Goal: Register for event/course

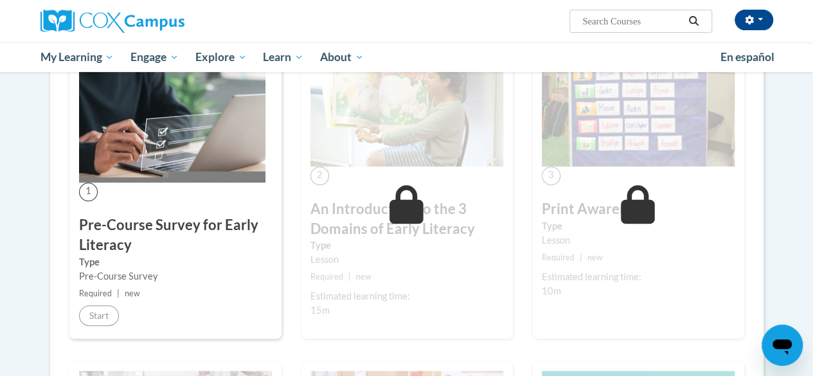
scroll to position [247, 0]
click at [164, 150] on img at bounding box center [172, 119] width 186 height 125
click at [85, 197] on span "1" at bounding box center [88, 191] width 19 height 19
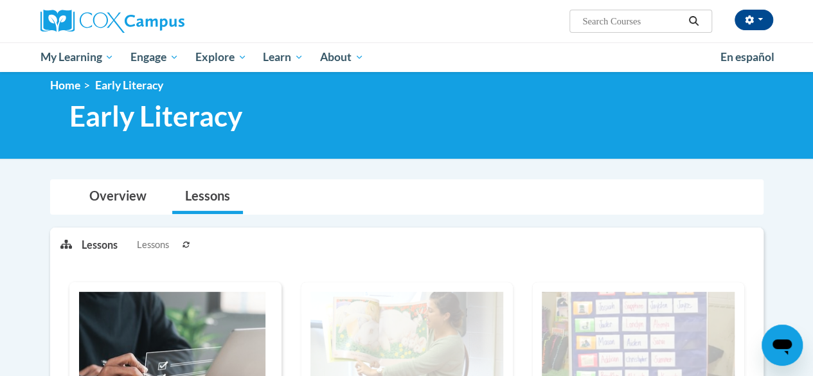
scroll to position [11, 0]
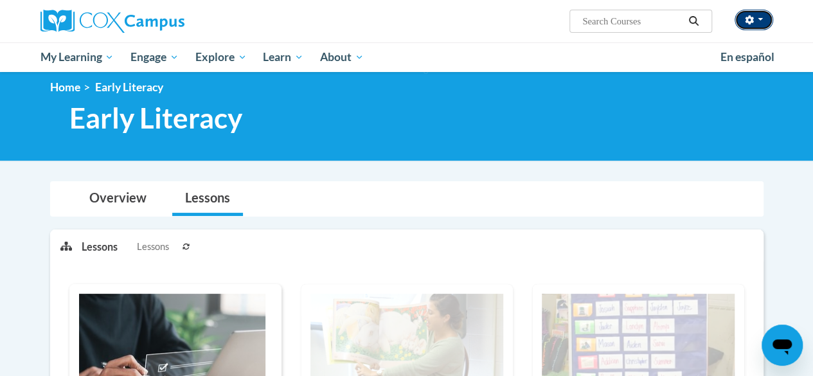
click at [762, 24] on button "button" at bounding box center [753, 20] width 39 height 21
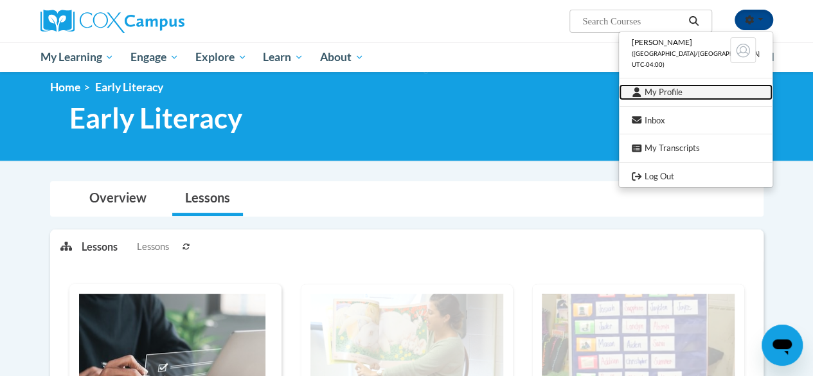
click at [704, 96] on link "My Profile" at bounding box center [696, 92] width 154 height 16
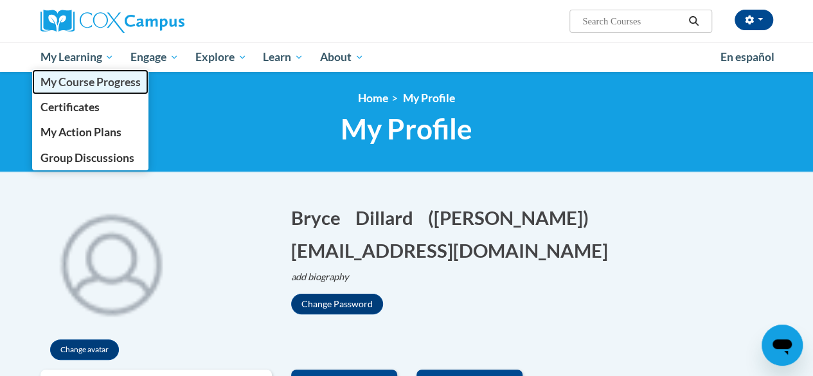
click at [76, 84] on span "My Course Progress" at bounding box center [90, 81] width 100 height 13
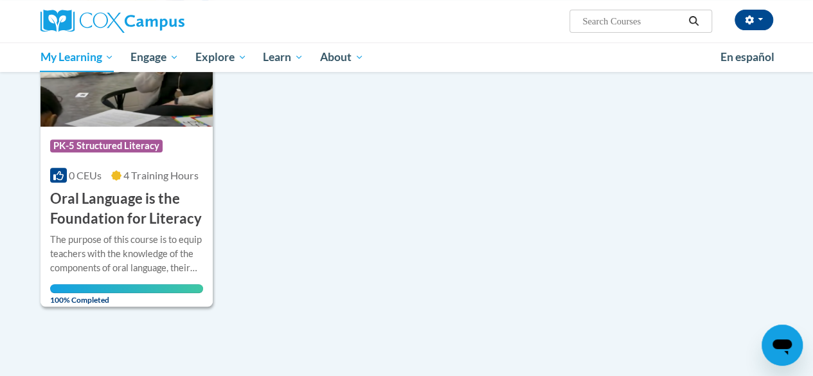
scroll to position [216, 0]
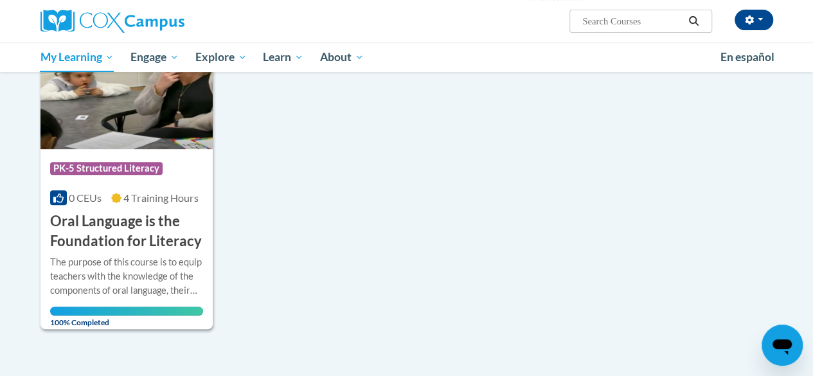
click at [622, 22] on input "Search..." at bounding box center [632, 20] width 103 height 15
paste input "Early Literacy: Print Awareness, Phonological Awareness, & Alphabet Knowledge E…"
type input "Early Literacy: Print Awareness, Phonological Awareness, & Alphabet Knowledge E…"
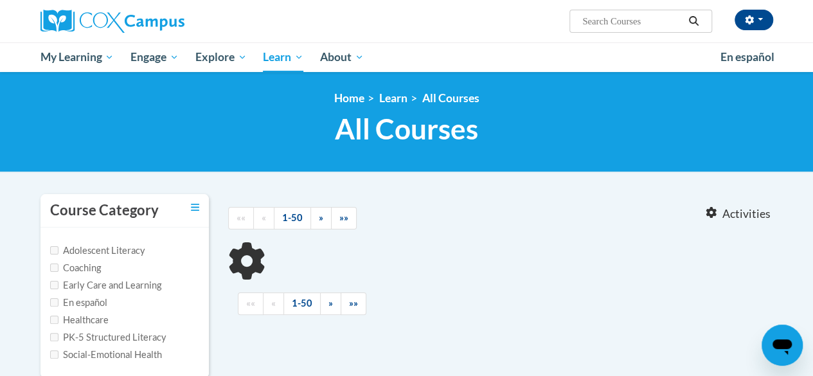
type input "Early Literacy: Print Awareness, Phonological Awareness,"
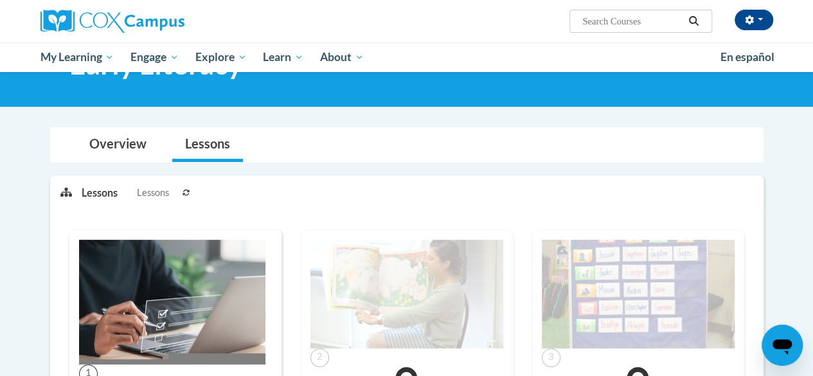
scroll to position [64, 0]
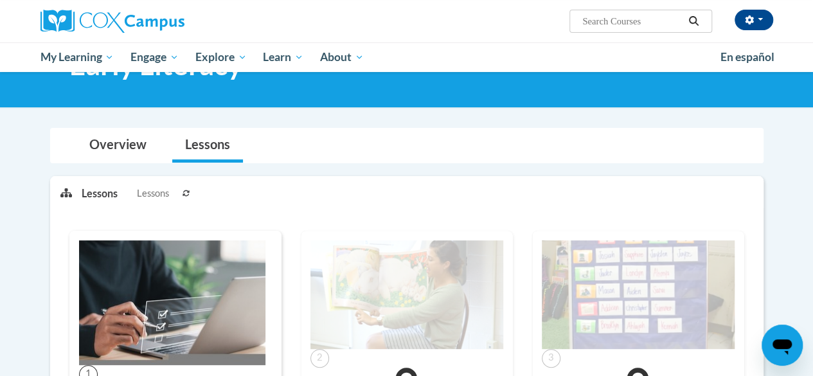
click at [184, 197] on button at bounding box center [186, 193] width 15 height 32
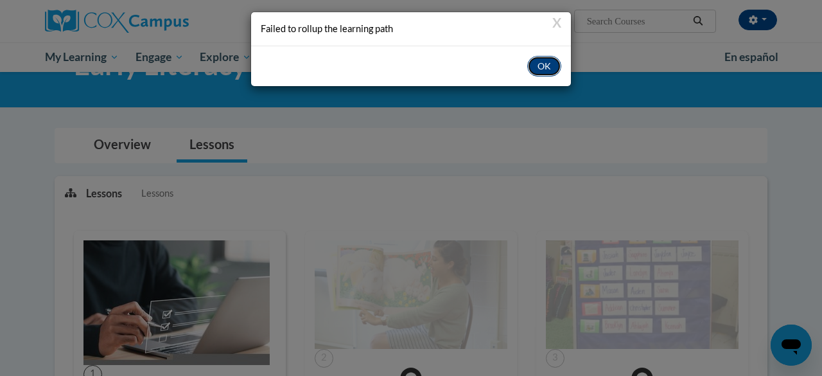
click at [549, 64] on button "OK" at bounding box center [544, 66] width 34 height 21
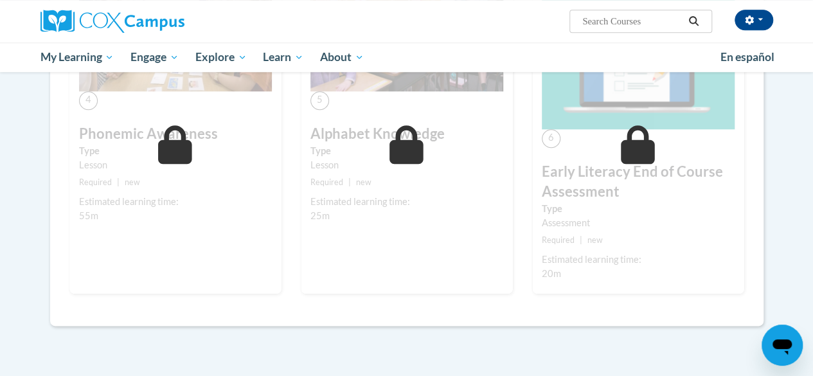
scroll to position [708, 0]
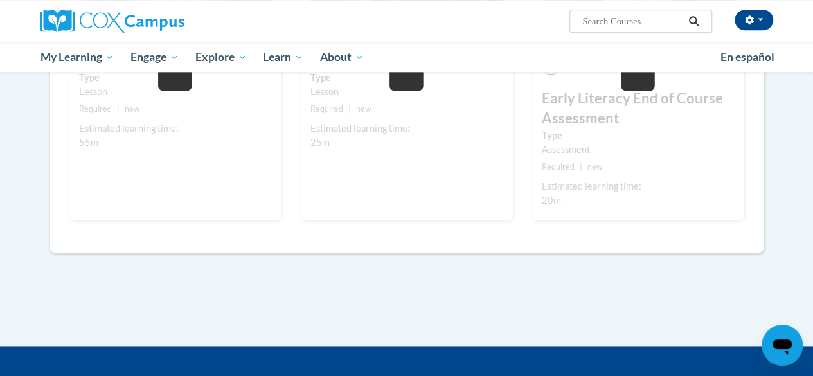
click at [389, 166] on div "5 Alphabet Knowledge Type Lesson Required | new Estimated learning time: 25m St…" at bounding box center [407, 60] width 212 height 321
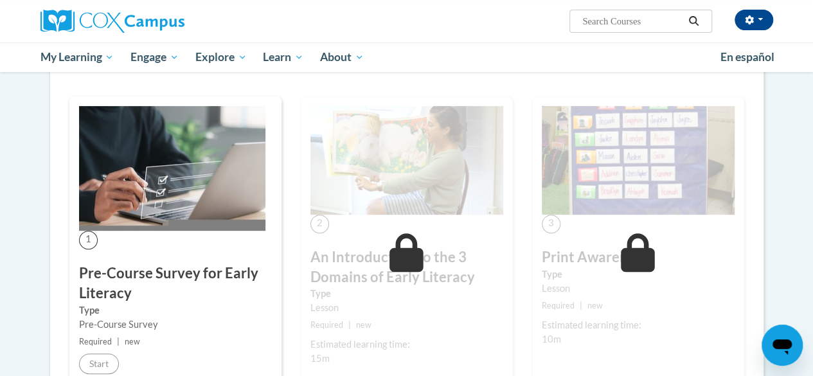
scroll to position [198, 0]
click at [389, 166] on img at bounding box center [406, 161] width 193 height 109
click at [176, 175] on img at bounding box center [172, 169] width 186 height 125
click at [92, 238] on span "1" at bounding box center [88, 240] width 19 height 19
click at [108, 281] on h3 "Pre-Course Survey for Early Literacy" at bounding box center [175, 284] width 193 height 40
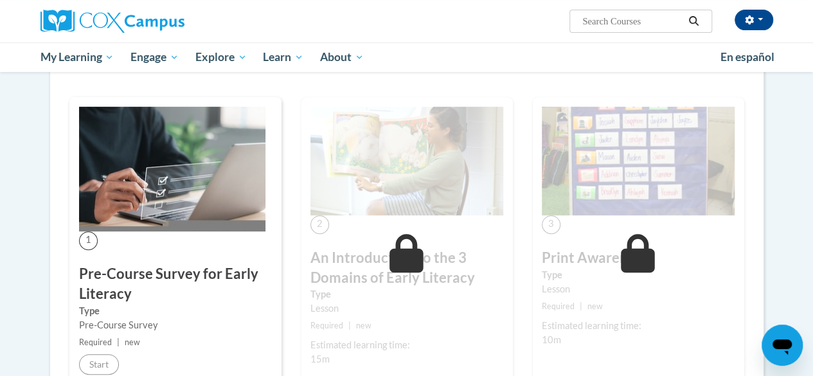
click at [100, 342] on span "Required" at bounding box center [95, 342] width 33 height 10
click at [125, 344] on span "new" at bounding box center [132, 342] width 15 height 10
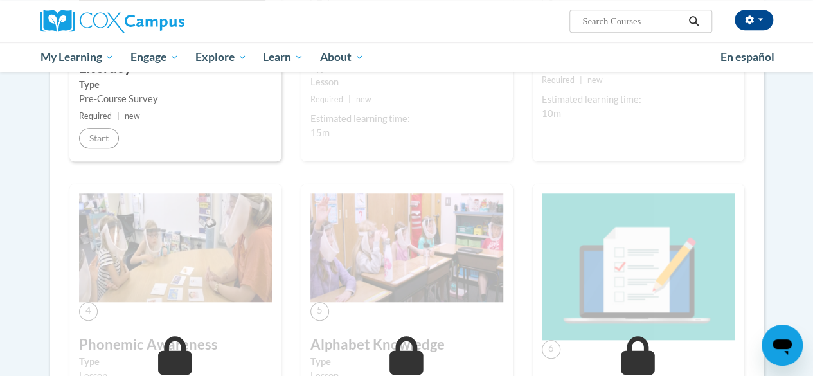
click at [164, 38] on div at bounding box center [156, 21] width 251 height 42
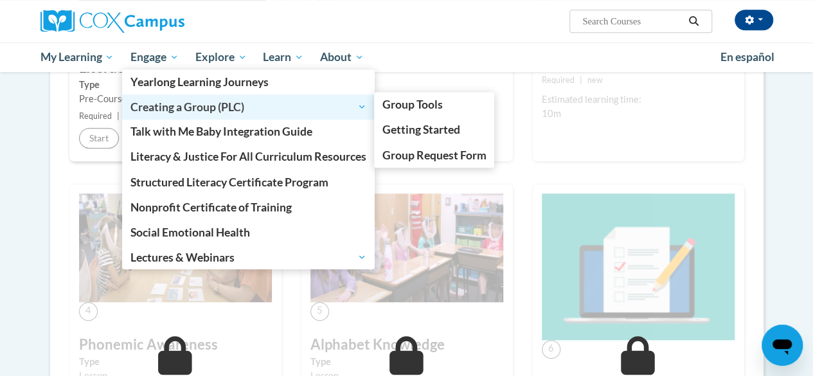
click at [162, 112] on span "Creating a Group (PLC)" at bounding box center [248, 106] width 236 height 15
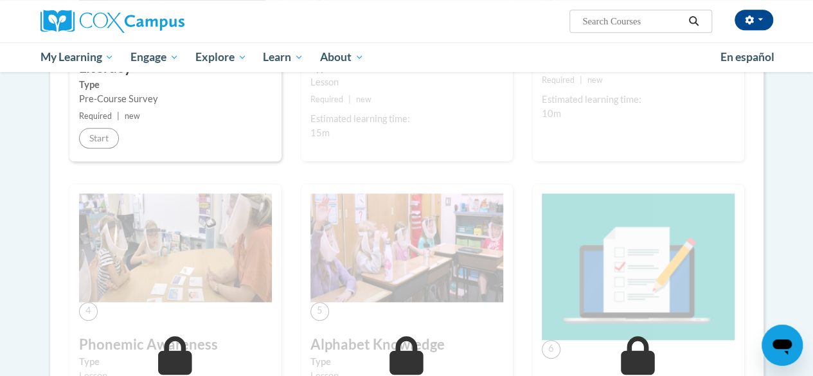
click at [63, 157] on div "1 Pre-Course Survey for Early Literacy Type Pre-Course Survey Required | new St…" at bounding box center [175, 27] width 231 height 313
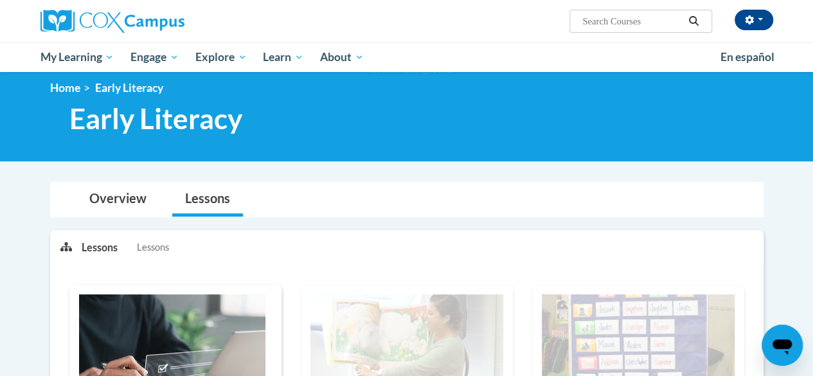
scroll to position [0, 0]
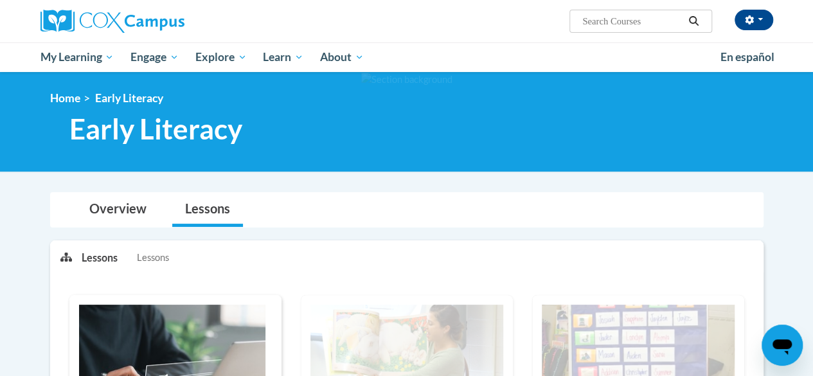
click at [636, 22] on input "Search..." at bounding box center [632, 20] width 103 height 15
type input "early literacy"
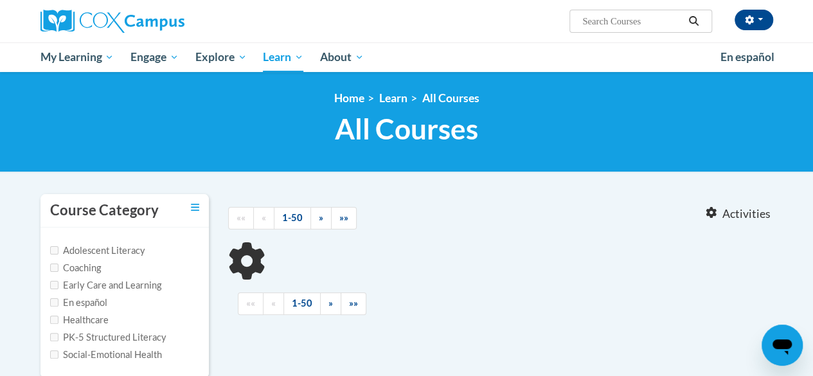
type input "early literacy"
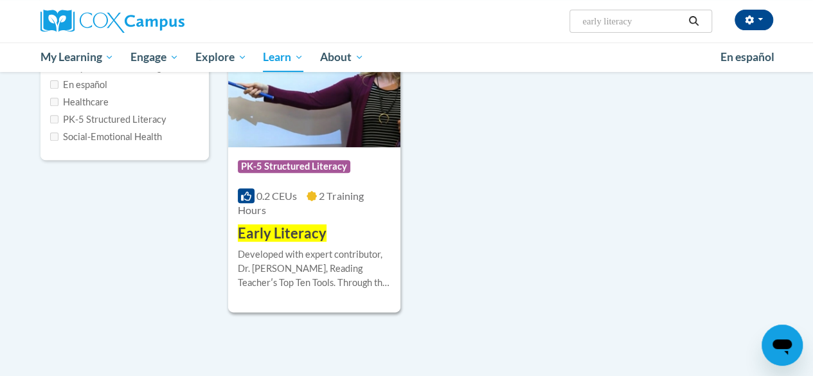
scroll to position [219, 0]
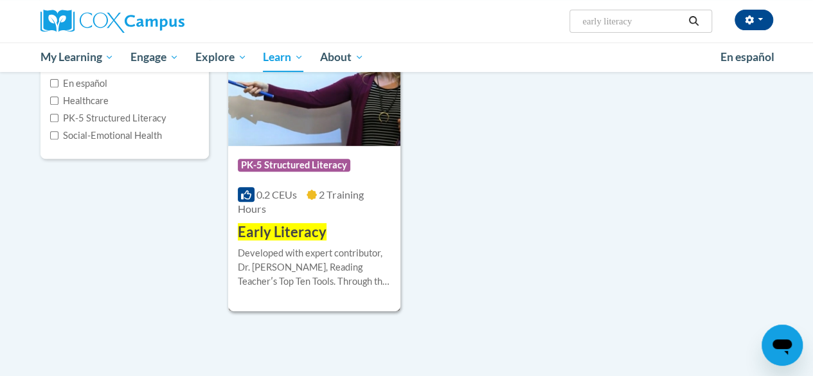
click at [276, 243] on div "More Info Enroll Developed with expert contributor, Dr. [PERSON_NAME], Reading …" at bounding box center [314, 275] width 172 height 66
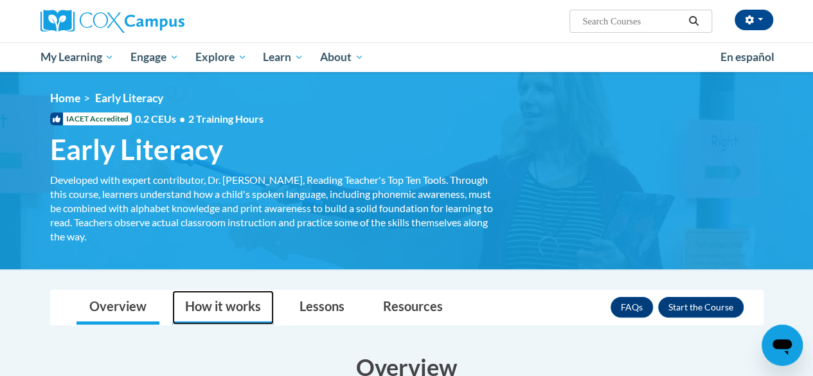
click at [233, 314] on link "How it works" at bounding box center [222, 307] width 101 height 34
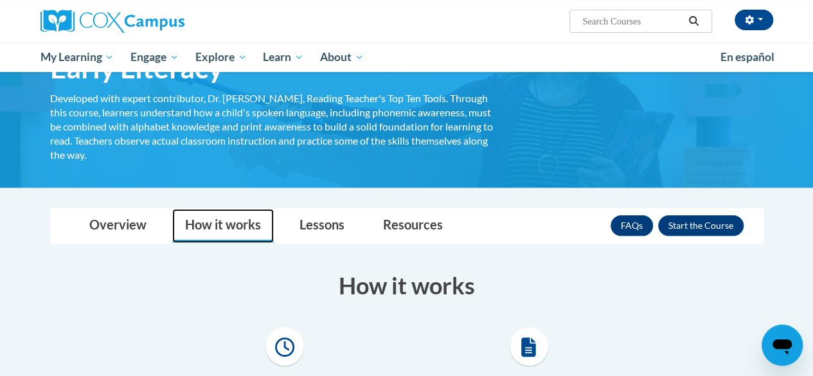
scroll to position [81, 0]
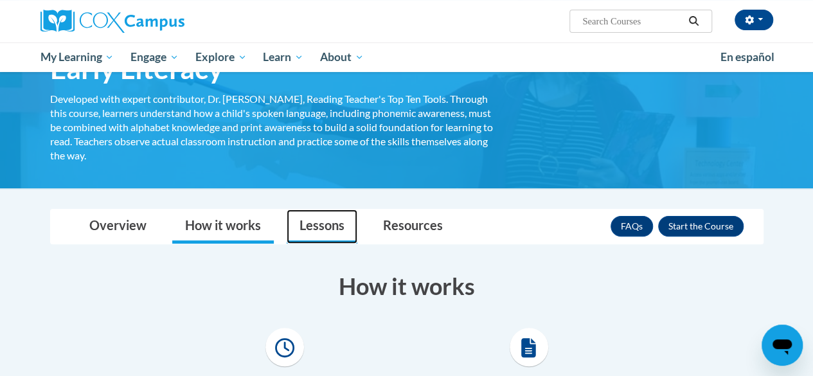
click at [320, 213] on link "Lessons" at bounding box center [321, 226] width 71 height 34
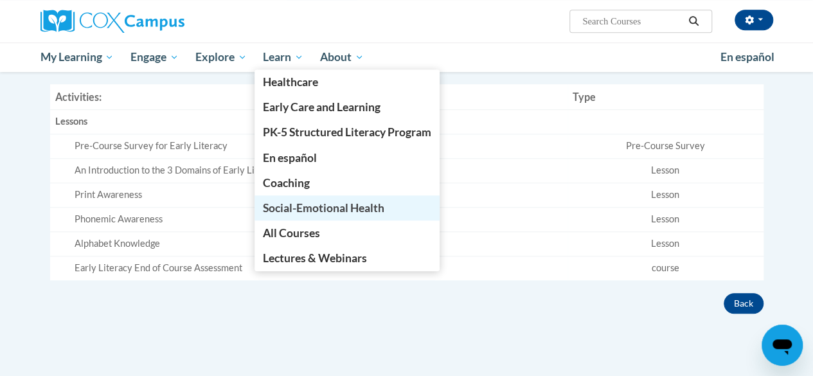
scroll to position [0, 0]
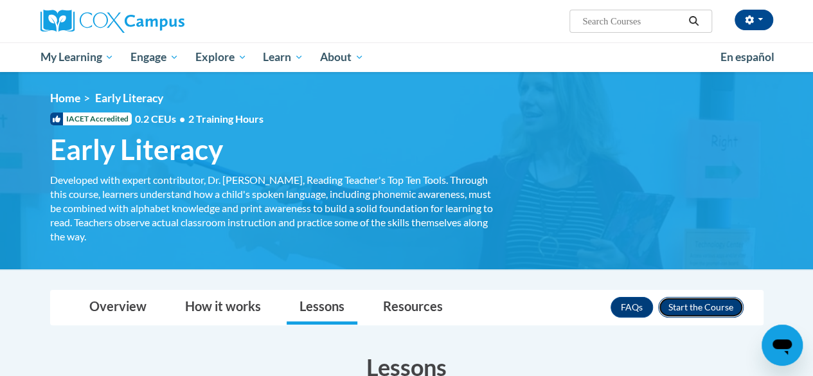
click at [690, 303] on button "Enroll" at bounding box center [700, 307] width 85 height 21
click at [511, 130] on div "<en>My Learning</en><fr>New fr_My Learning</fr><it>New it_My Learning</it><de>N…" at bounding box center [407, 170] width 752 height 159
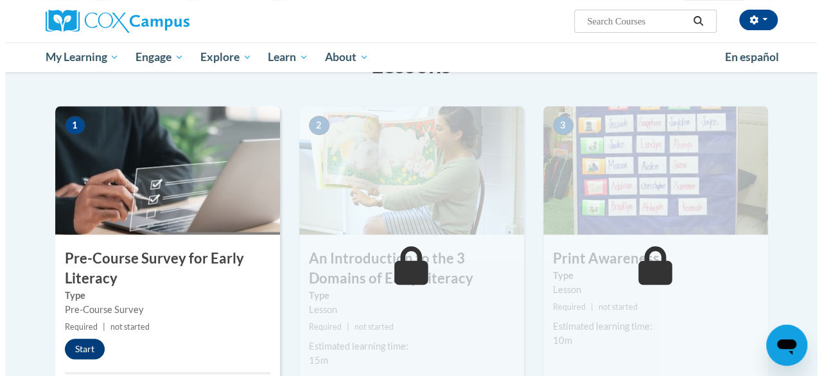
scroll to position [236, 0]
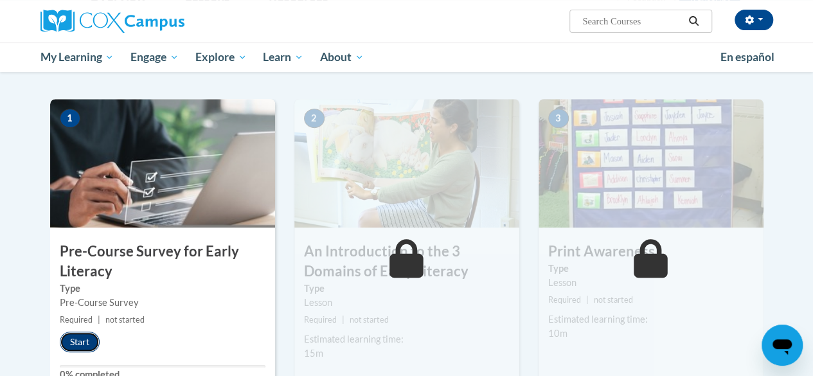
click at [80, 335] on button "Start" at bounding box center [80, 341] width 40 height 21
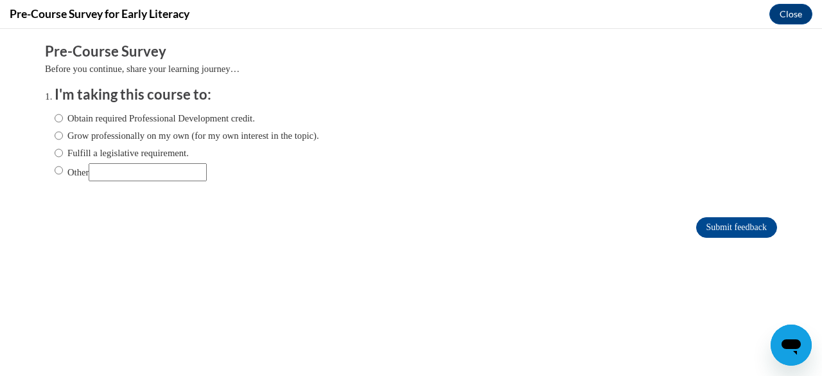
scroll to position [0, 0]
click at [45, 137] on ol "I'm taking this course to: Obtain required Professional Development credit. Gro…" at bounding box center [421, 143] width 752 height 116
click at [55, 117] on input "Obtain required Professional Development credit." at bounding box center [59, 118] width 8 height 14
radio input "true"
click at [696, 224] on input "Submit feedback" at bounding box center [736, 227] width 81 height 21
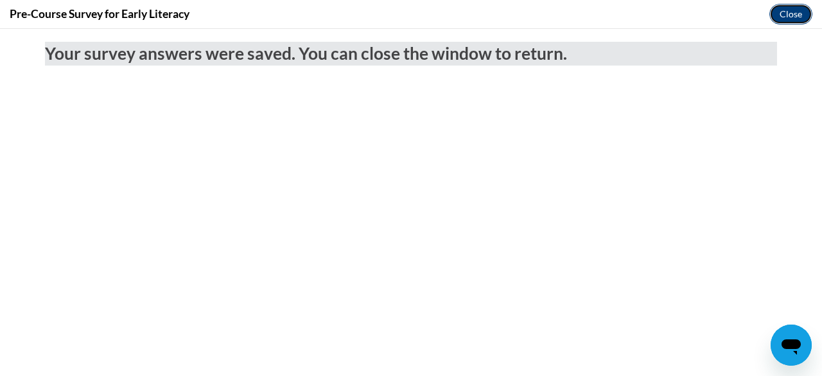
click at [786, 13] on button "Close" at bounding box center [791, 14] width 43 height 21
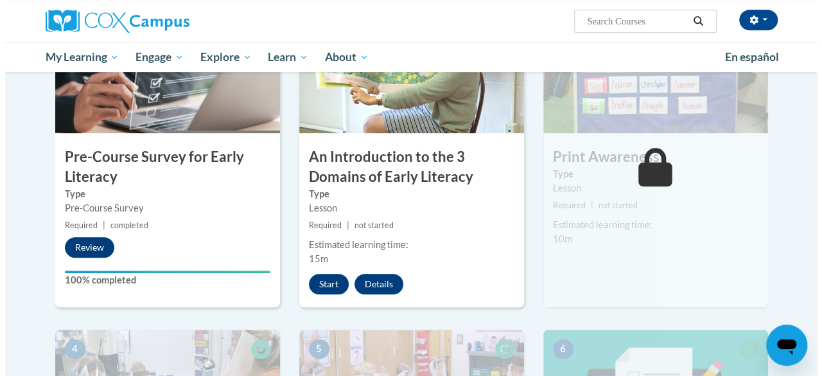
scroll to position [331, 0]
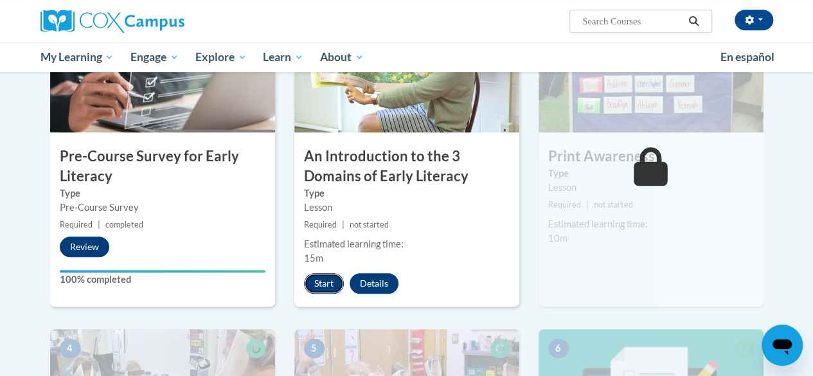
click at [324, 285] on button "Start" at bounding box center [324, 283] width 40 height 21
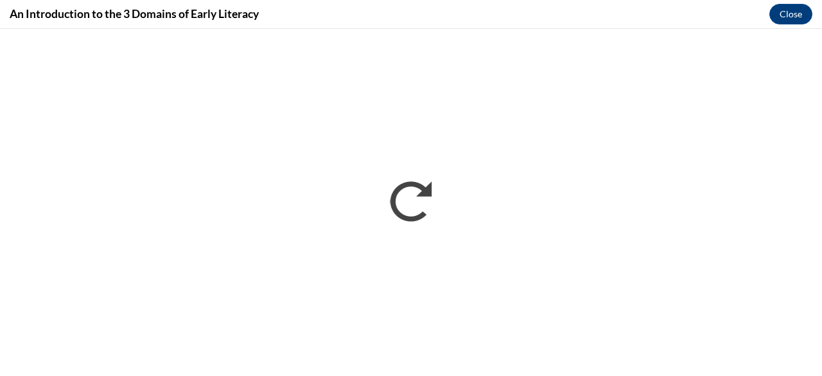
scroll to position [0, 0]
